Goal: Task Accomplishment & Management: Manage account settings

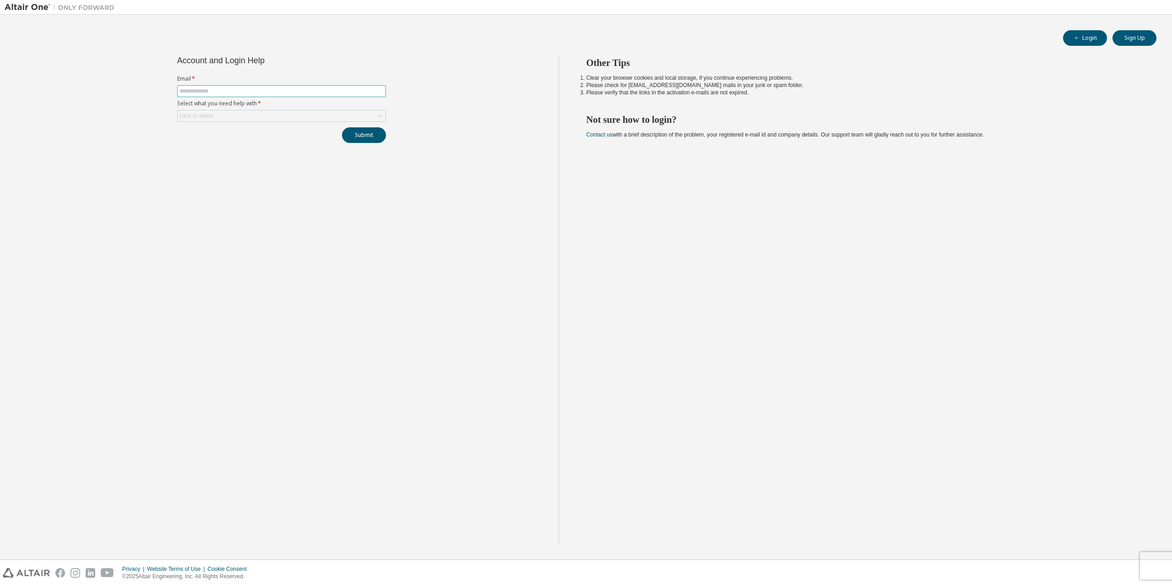
click at [236, 89] on input "text" at bounding box center [281, 90] width 204 height 7
type input "**********"
click at [249, 113] on div "Click to select" at bounding box center [282, 115] width 208 height 11
click at [251, 141] on li "I forgot my password" at bounding box center [281, 142] width 206 height 12
click at [271, 158] on div "**********" at bounding box center [282, 300] width 554 height 487
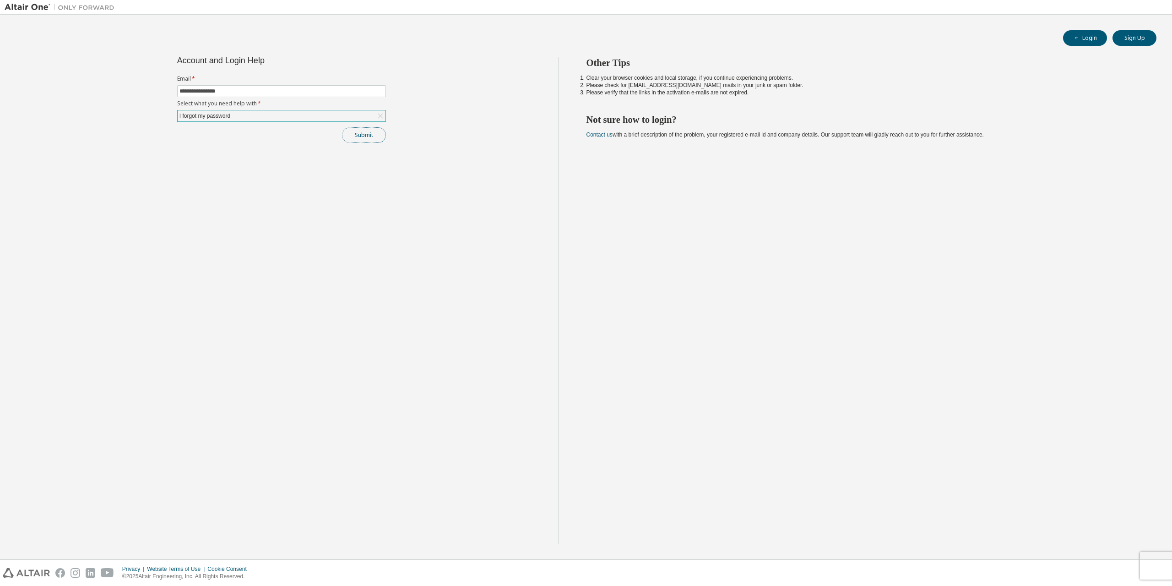
click at [367, 133] on button "Submit" at bounding box center [364, 135] width 44 height 16
click at [305, 46] on div "**********" at bounding box center [586, 286] width 1163 height 535
click at [29, 5] on img at bounding box center [62, 7] width 114 height 9
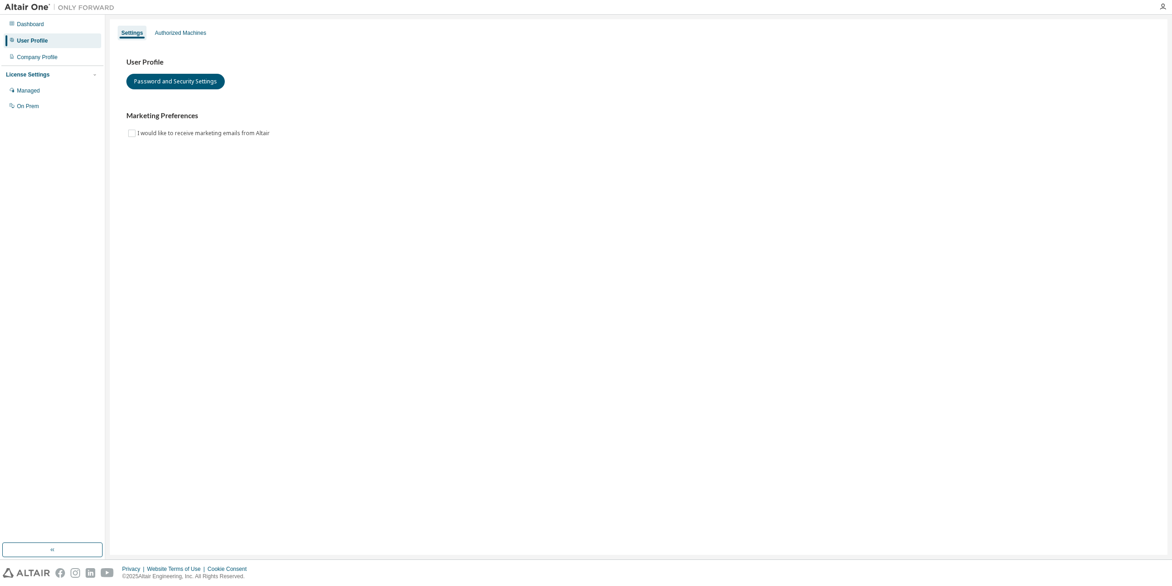
click at [229, 143] on div "User Profile Password and Security Settings Marketing Preferences I would like …" at bounding box center [638, 103] width 1047 height 125
click at [38, 91] on div "Managed" at bounding box center [28, 90] width 23 height 7
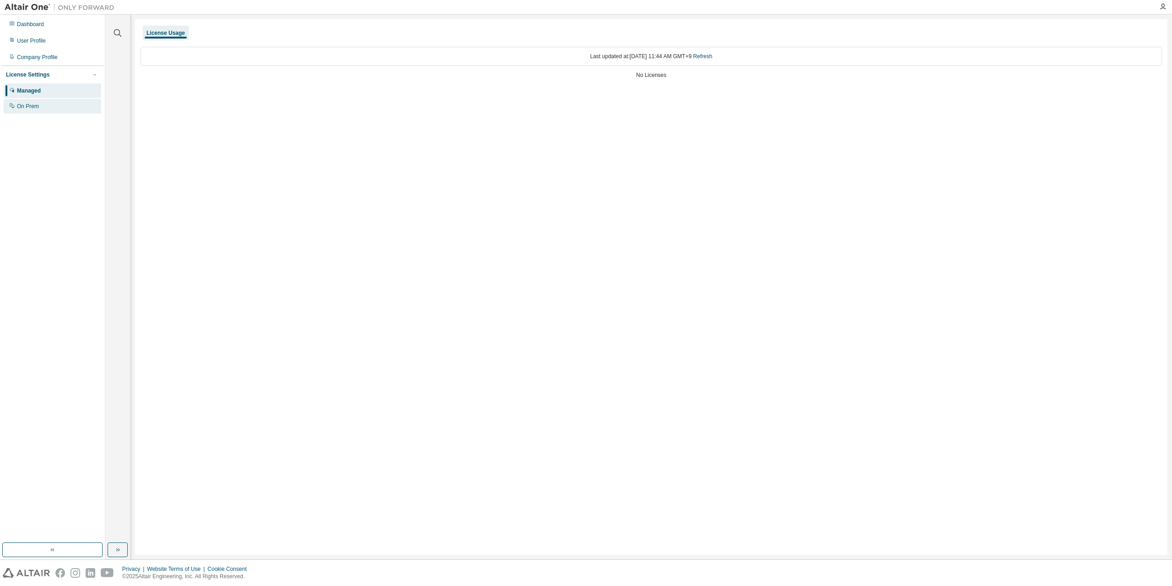
click at [40, 109] on div "On Prem" at bounding box center [53, 106] width 98 height 15
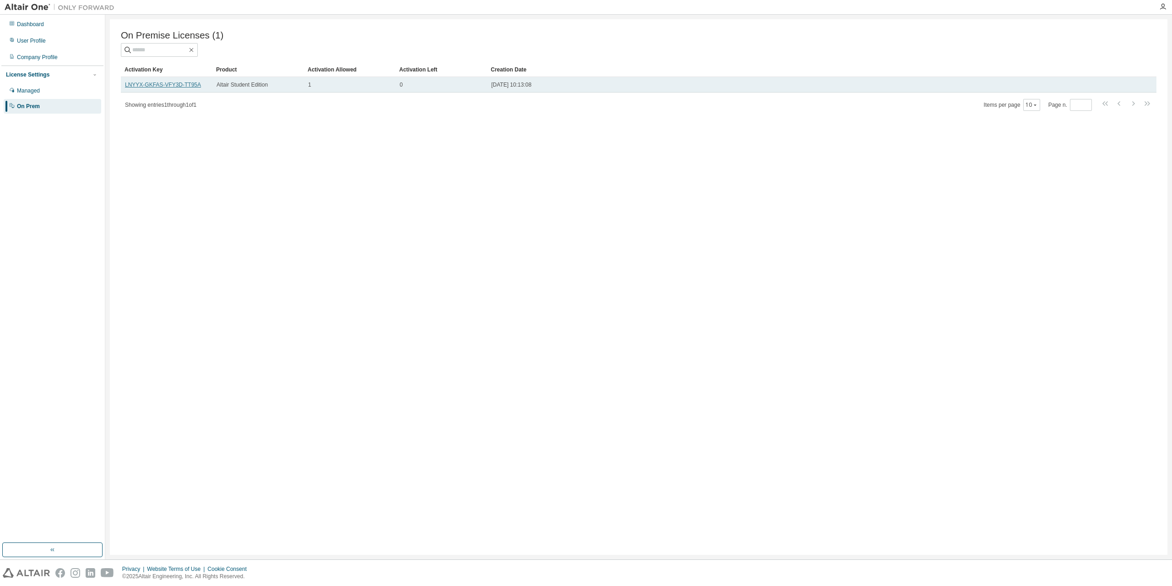
click at [180, 88] on link "LNYYX-GKFAS-VFY3D-TT95A" at bounding box center [163, 85] width 76 height 6
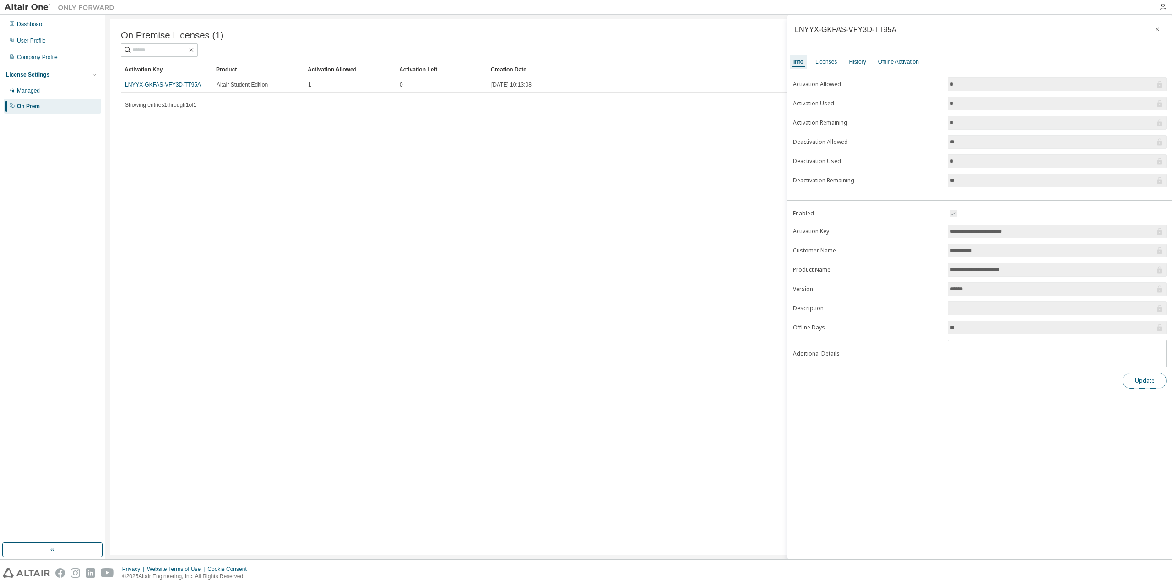
click at [1128, 381] on button "Update" at bounding box center [1145, 381] width 44 height 16
click at [826, 61] on div "Licenses" at bounding box center [826, 61] width 22 height 7
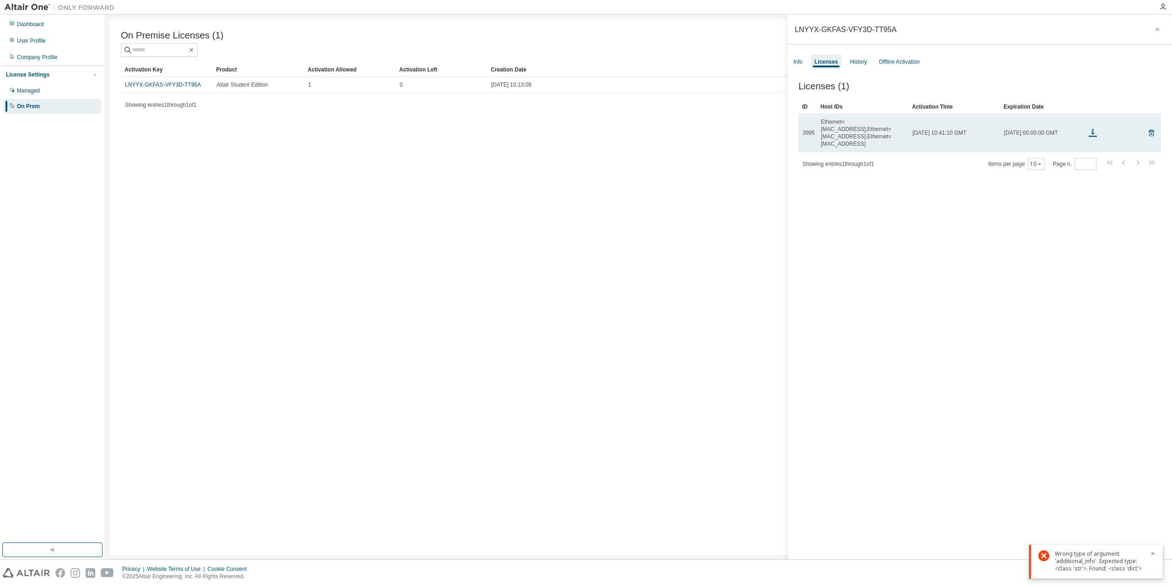
click at [1092, 127] on icon at bounding box center [1092, 132] width 11 height 11
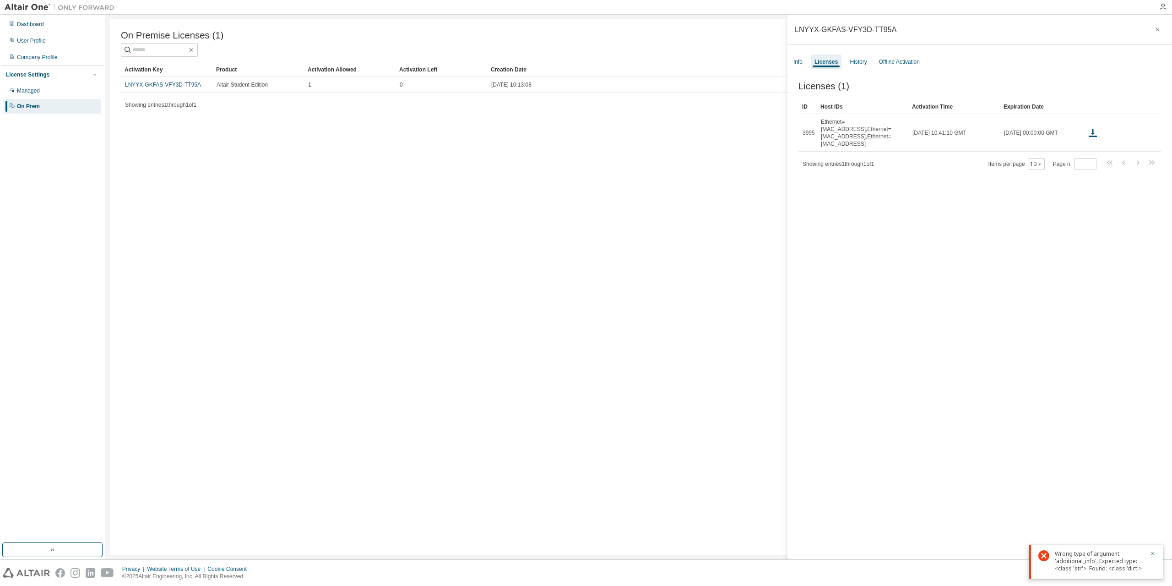
click at [1015, 205] on div "Licenses (1) Clear Load Save Save As Field Operator Value Select filter Select …" at bounding box center [980, 321] width 385 height 503
click at [859, 58] on div "History" at bounding box center [858, 61] width 17 height 7
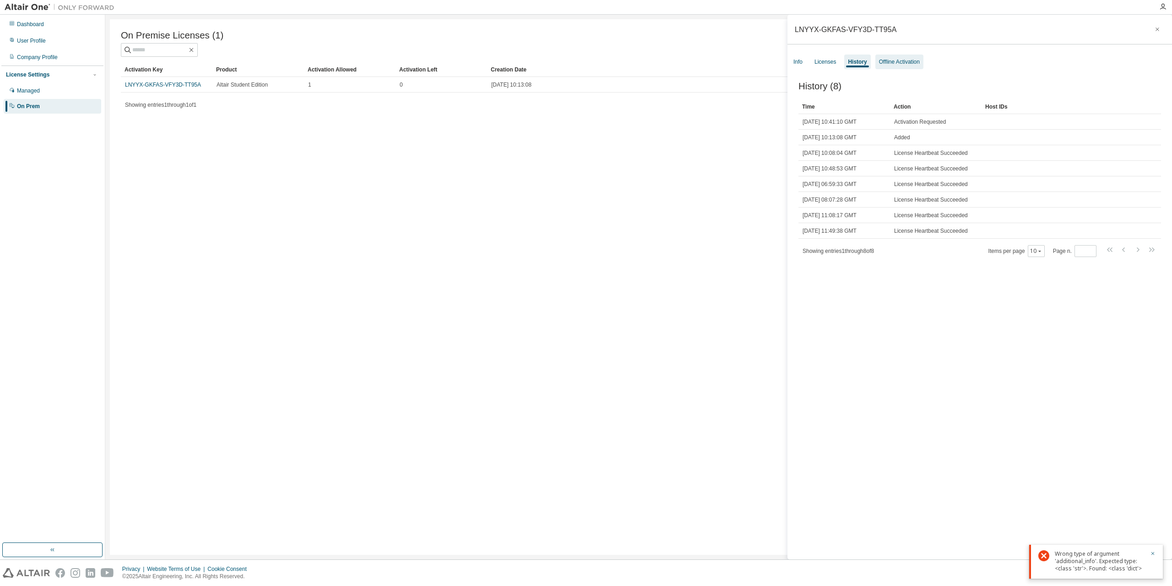
click at [907, 60] on div "Offline Activation" at bounding box center [899, 61] width 41 height 7
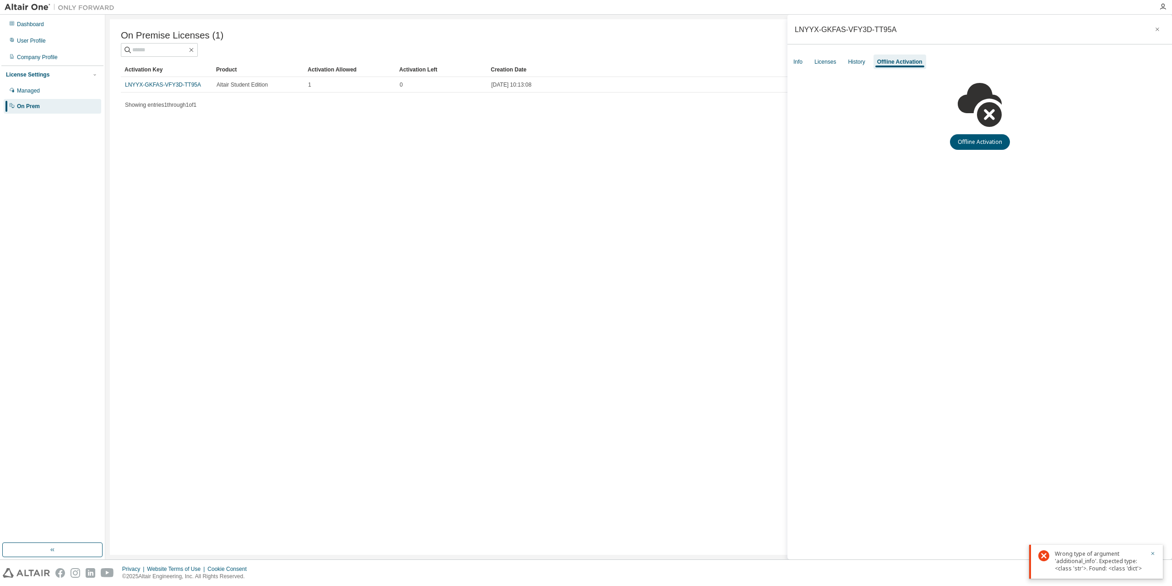
click at [840, 60] on div "Info Licenses History Offline Activation" at bounding box center [980, 62] width 385 height 16
click at [844, 61] on div "History" at bounding box center [856, 61] width 24 height 15
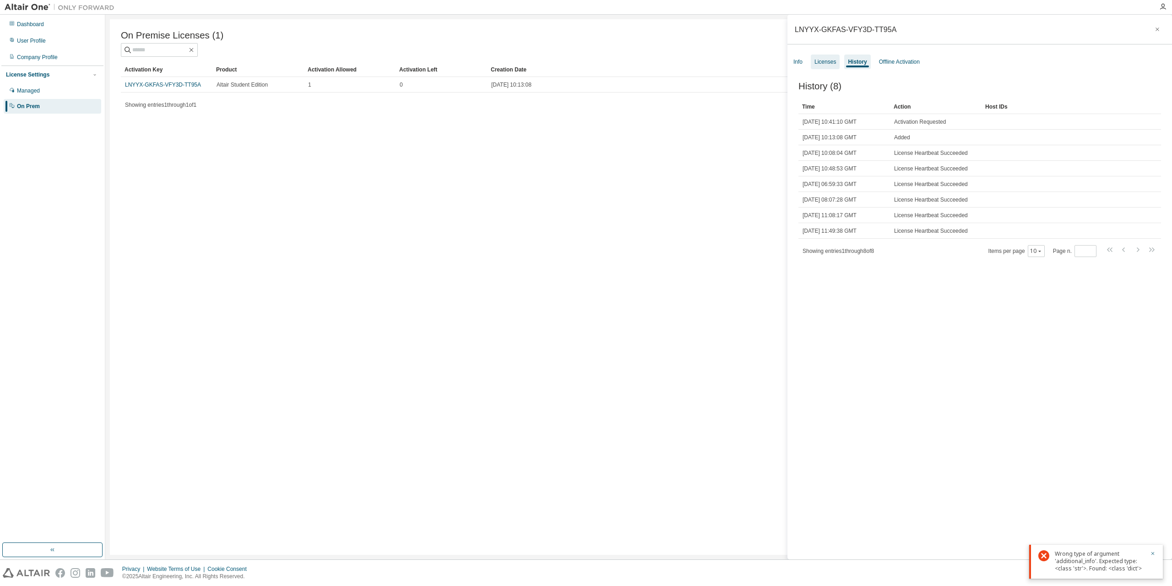
click at [829, 60] on div "Licenses" at bounding box center [826, 61] width 22 height 7
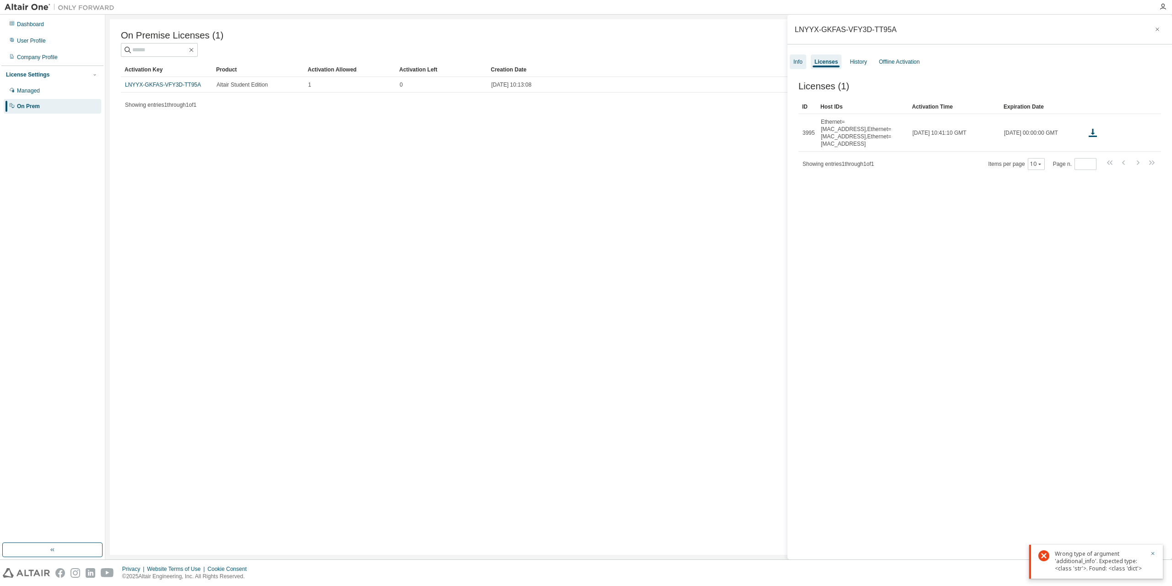
click at [804, 62] on div "Info" at bounding box center [798, 61] width 16 height 15
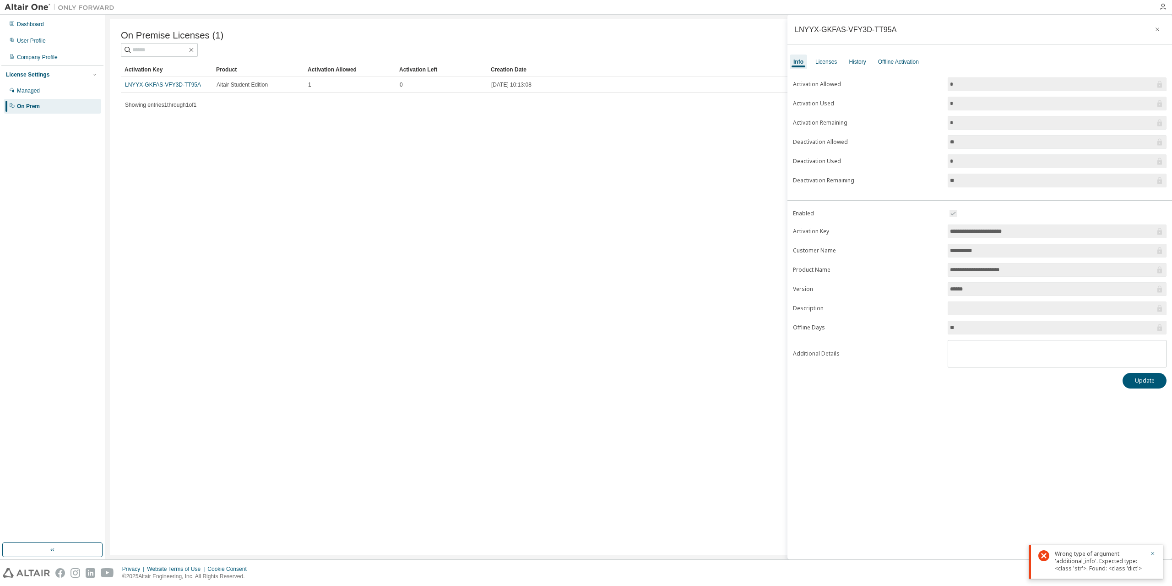
click at [949, 284] on span "******" at bounding box center [1057, 289] width 219 height 14
click at [1034, 267] on input "**********" at bounding box center [1052, 269] width 205 height 9
click at [48, 95] on div "Managed" at bounding box center [53, 90] width 98 height 15
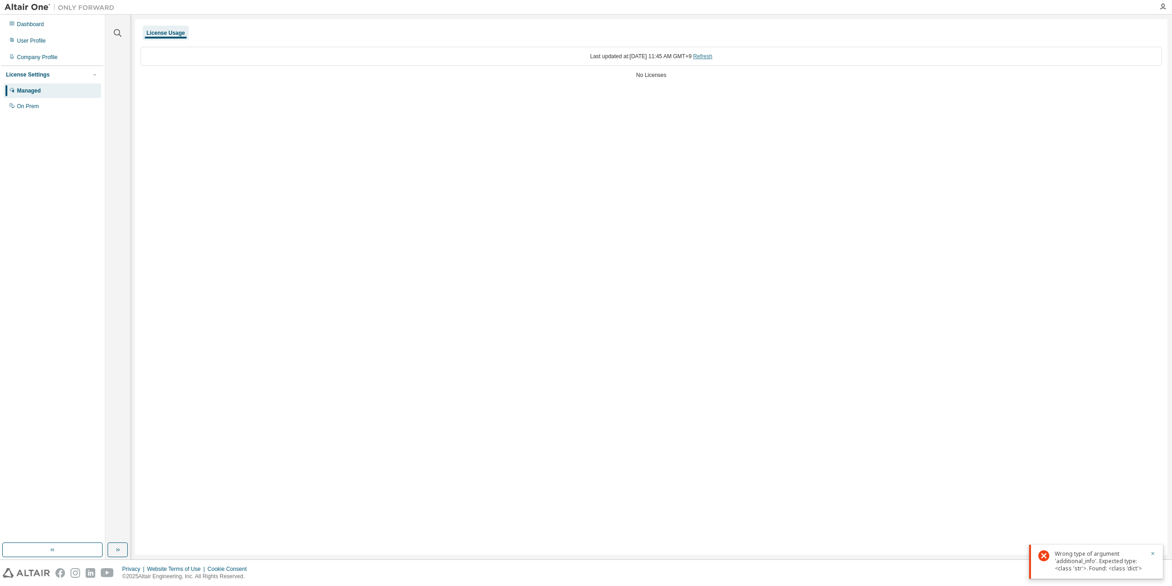
click at [712, 54] on link "Refresh" at bounding box center [702, 56] width 19 height 6
click at [27, 5] on img at bounding box center [62, 7] width 114 height 9
click at [53, 27] on div "Dashboard" at bounding box center [53, 24] width 98 height 15
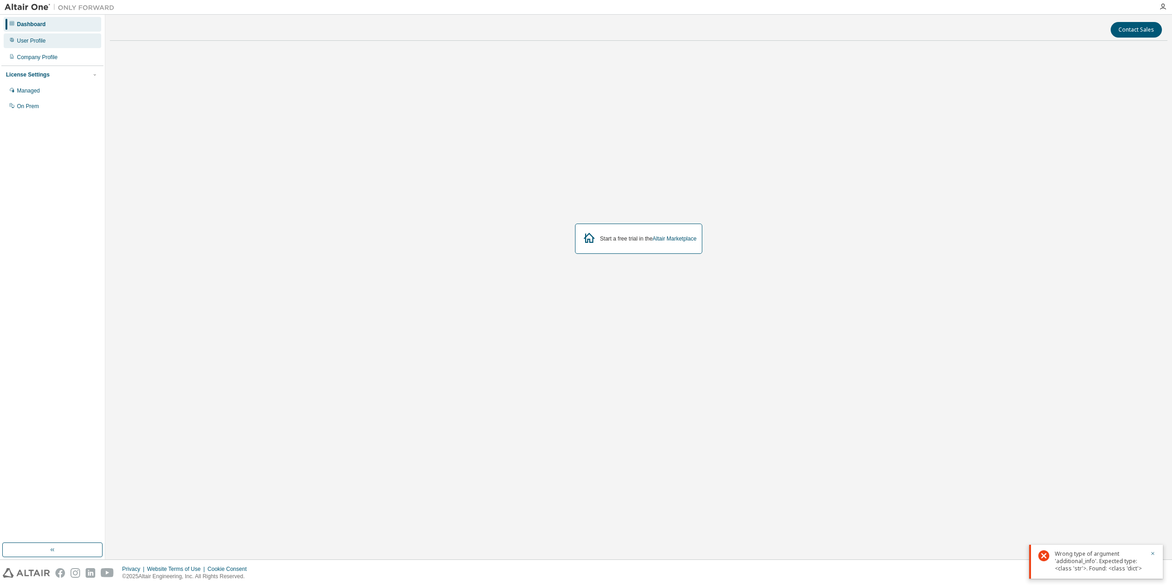
click at [47, 40] on div "User Profile" at bounding box center [53, 40] width 98 height 15
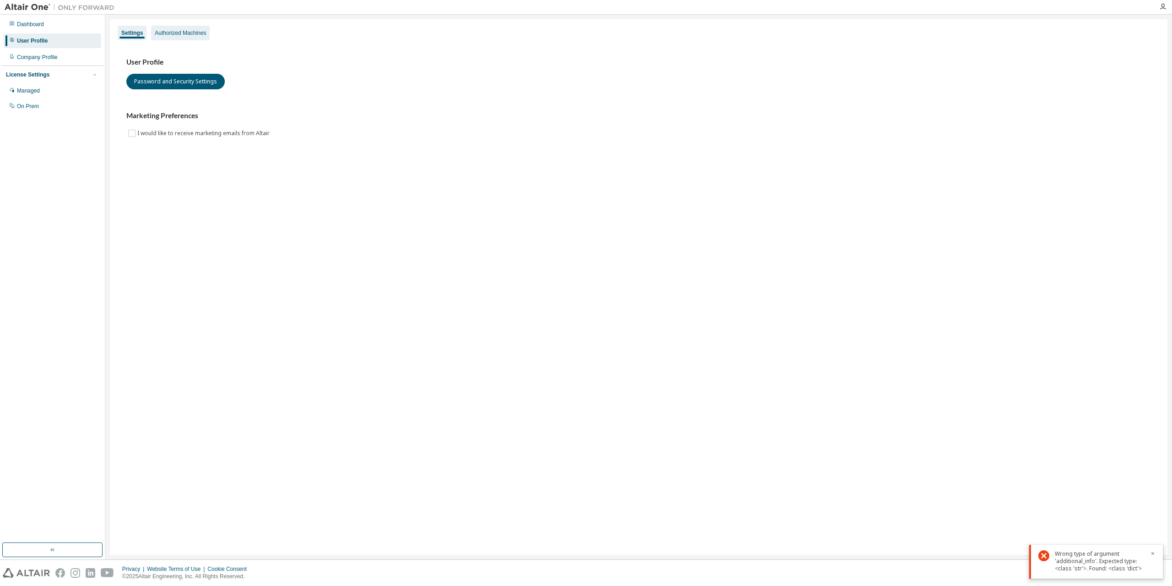
click at [180, 38] on div "Authorized Machines" at bounding box center [180, 33] width 59 height 15
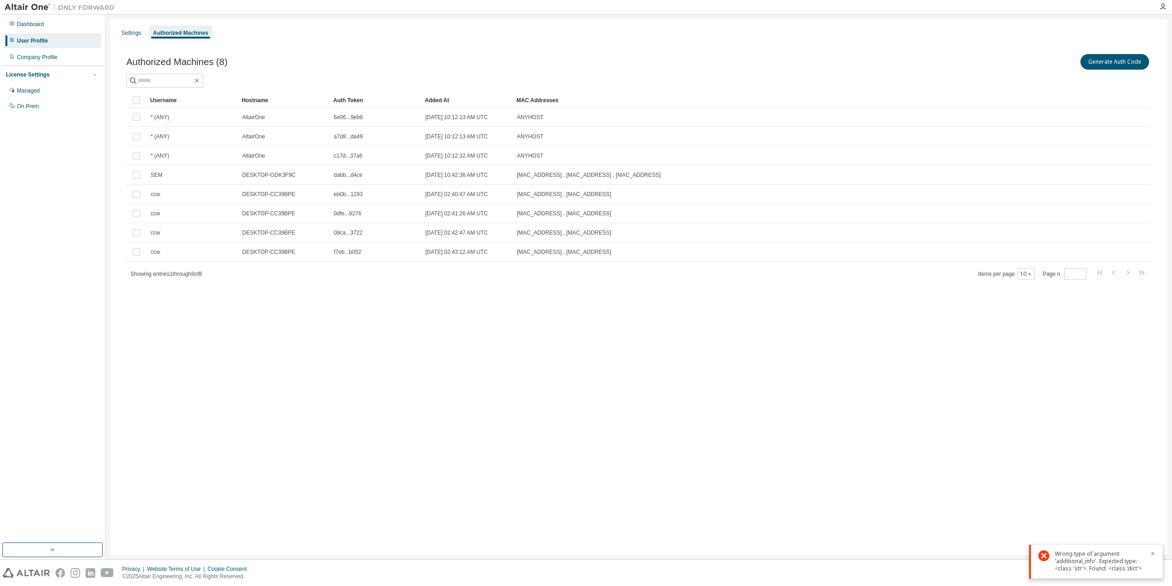
drag, startPoint x: 1050, startPoint y: 81, endPoint x: 1081, endPoint y: 81, distance: 31.1
click at [1051, 81] on div at bounding box center [638, 81] width 1025 height 14
click at [1128, 63] on button "Generate Auth Code" at bounding box center [1115, 62] width 69 height 16
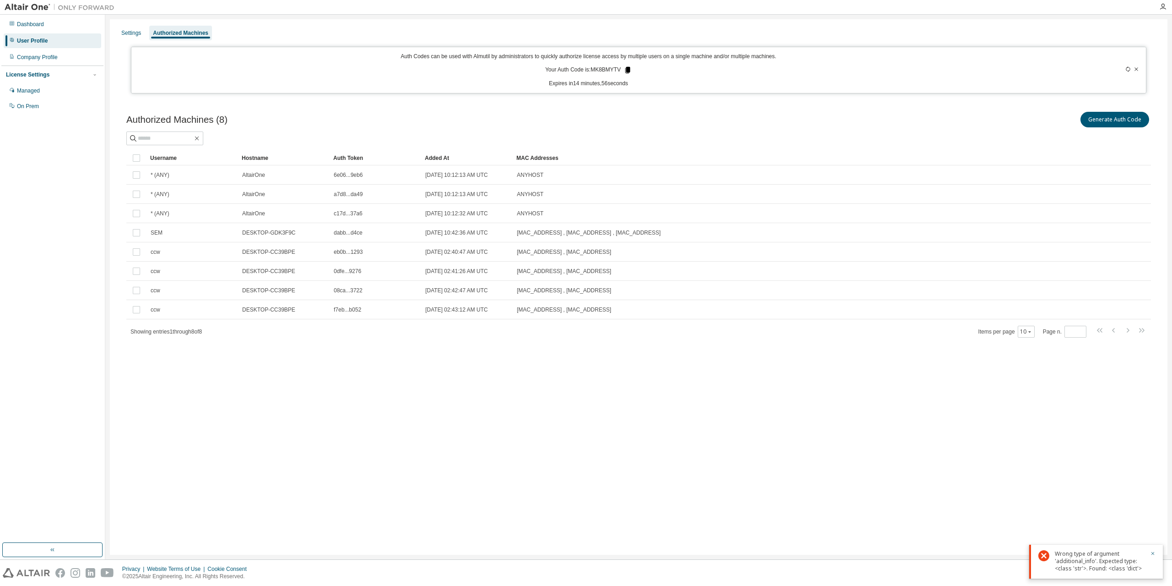
click at [628, 66] on icon at bounding box center [628, 70] width 8 height 8
click at [712, 82] on p "Expires in 14 minutes, 55 seconds" at bounding box center [588, 84] width 903 height 8
click at [785, 137] on div at bounding box center [638, 138] width 1025 height 14
click at [377, 122] on div "Authorized Machines (8) Generate Auth Code" at bounding box center [638, 119] width 1025 height 19
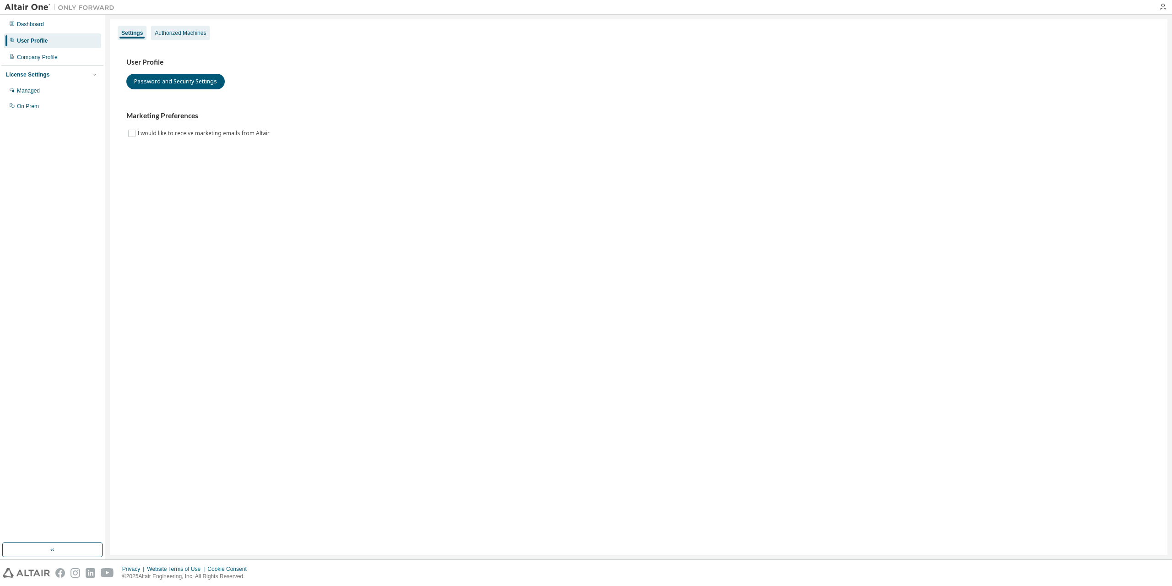
click at [163, 32] on div "Authorized Machines" at bounding box center [180, 32] width 51 height 7
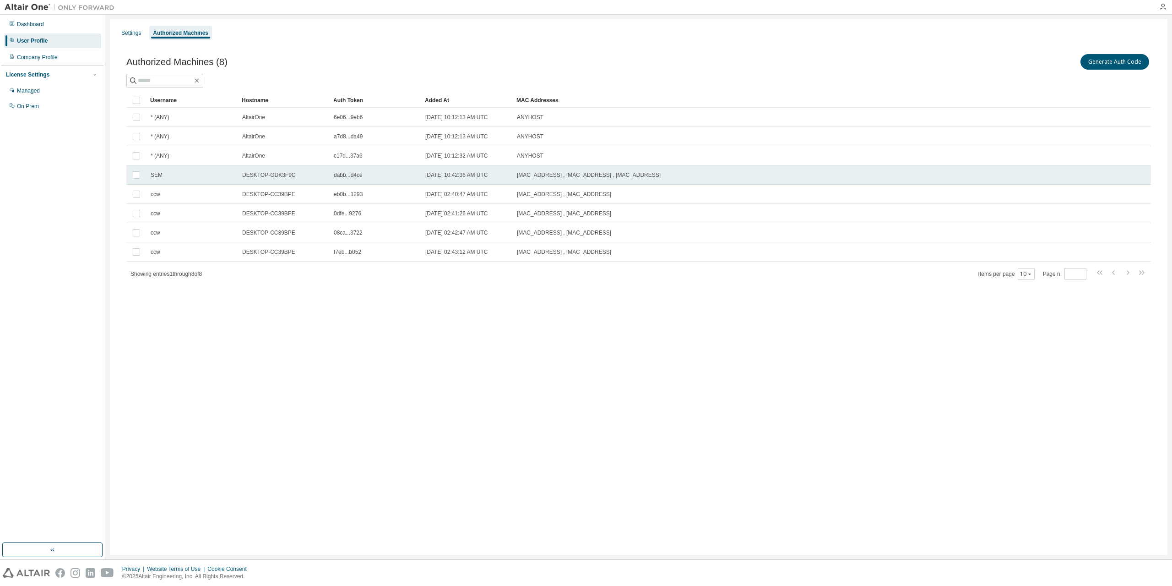
click at [513, 182] on td "[MAC_ADDRESS] , [MAC_ADDRESS] , [MAC_ADDRESS]" at bounding box center [786, 174] width 546 height 19
click at [513, 181] on td "[MAC_ADDRESS] , [MAC_ADDRESS] , [MAC_ADDRESS]" at bounding box center [786, 174] width 546 height 19
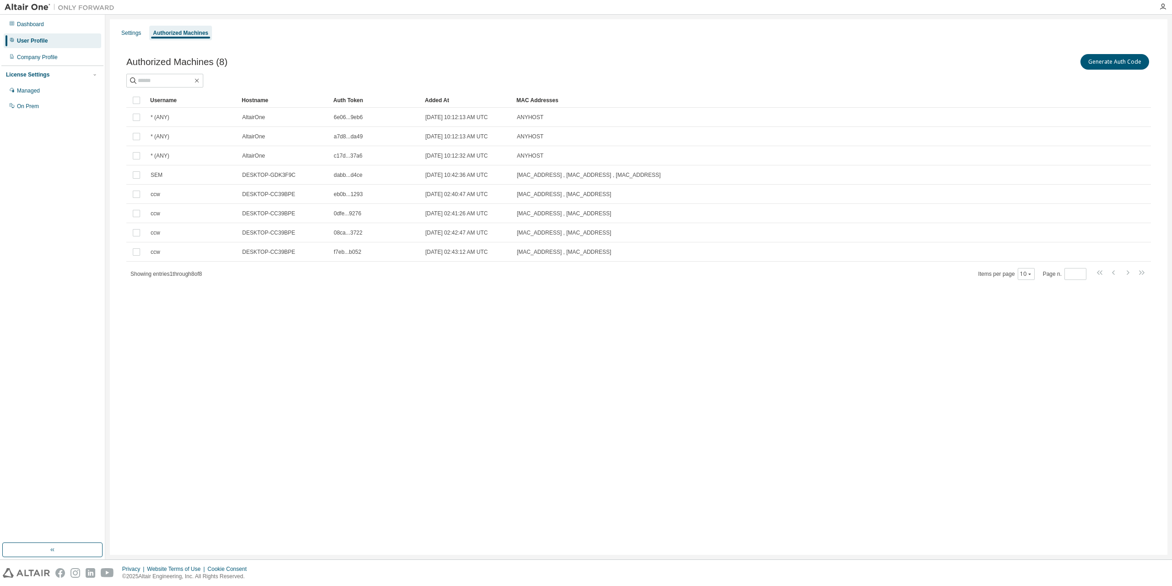
click at [516, 284] on div "Authorized Machines (8) Generate Auth Code Clear Load Save Save As Field Operat…" at bounding box center [638, 172] width 1047 height 263
